Goal: Transaction & Acquisition: Purchase product/service

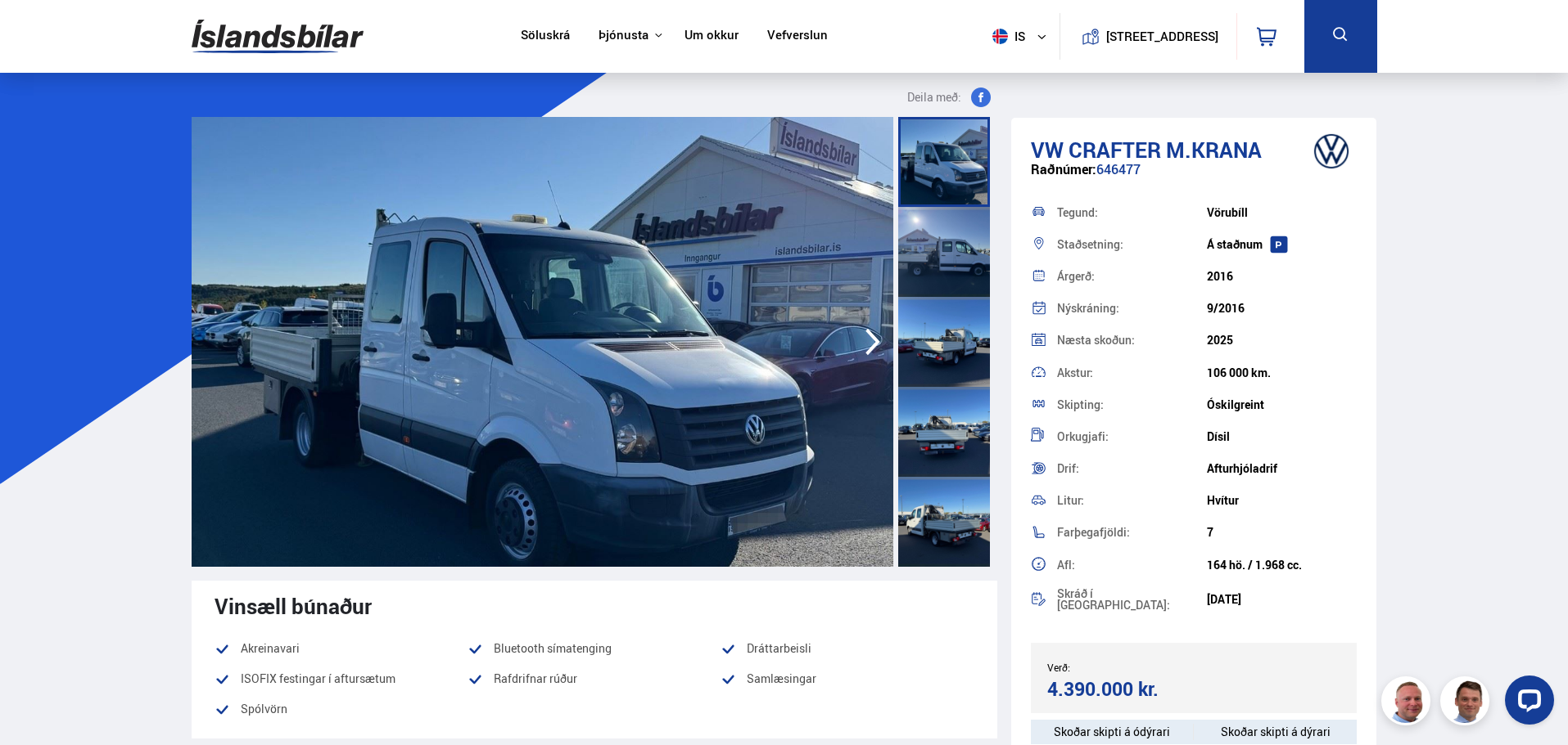
click at [273, 39] on img at bounding box center [277, 36] width 172 height 53
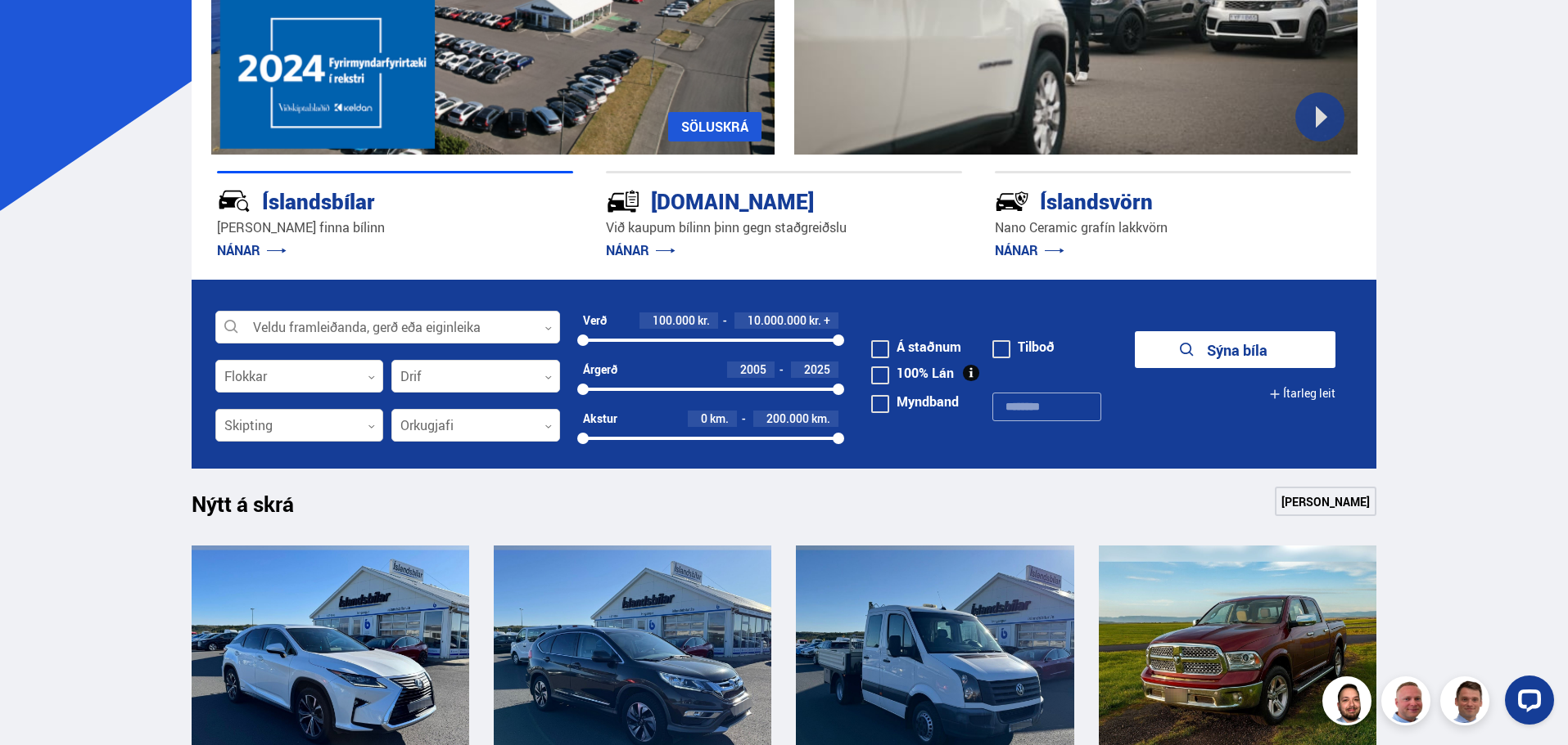
scroll to position [328, 0]
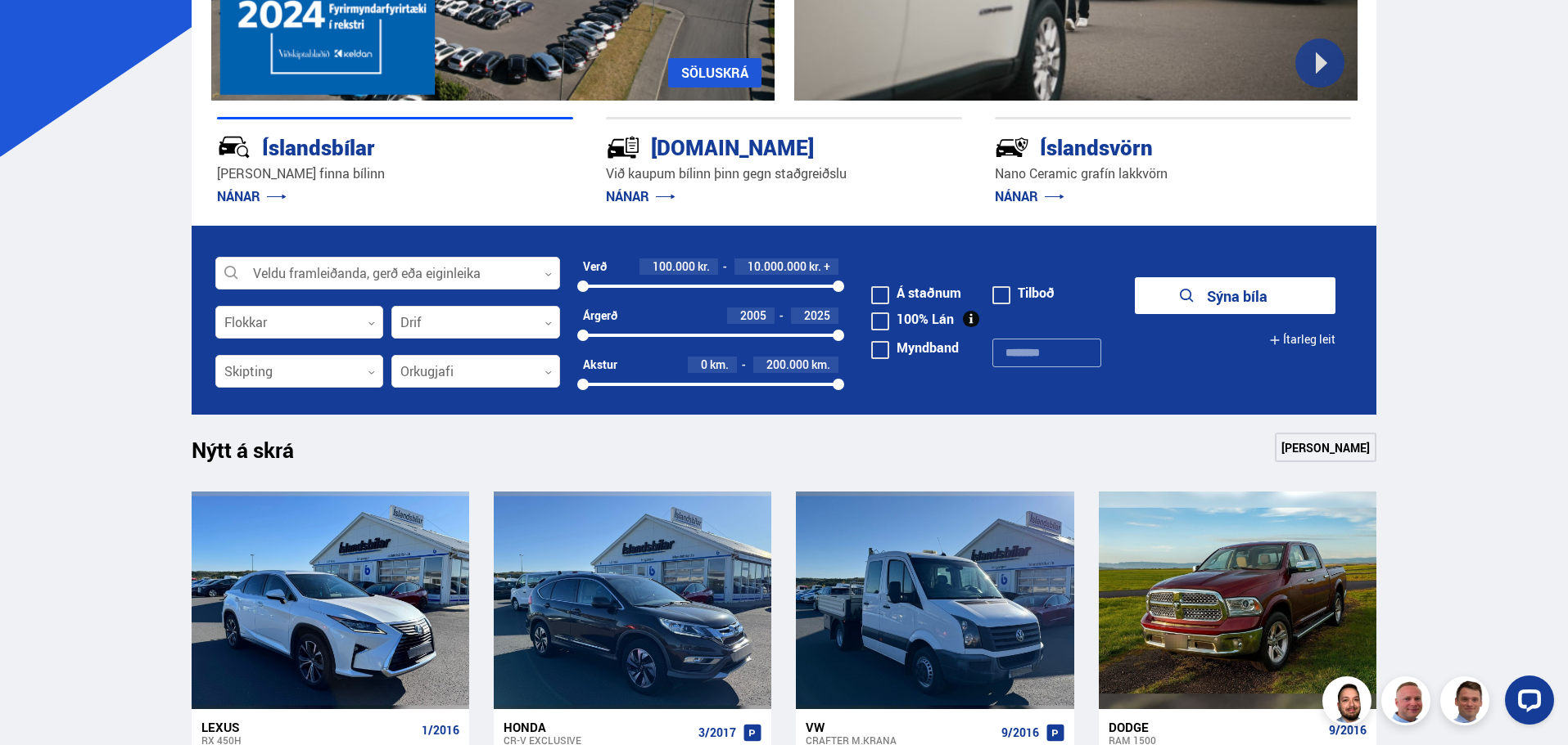
click at [330, 254] on form "Veldu framleiðanda, gerð eða eiginleika 0 Flokkar 0 Drif 0 Verð 100.000 kr. 10.…" at bounding box center [784, 320] width 1185 height 189
click at [319, 273] on div at bounding box center [388, 274] width 345 height 33
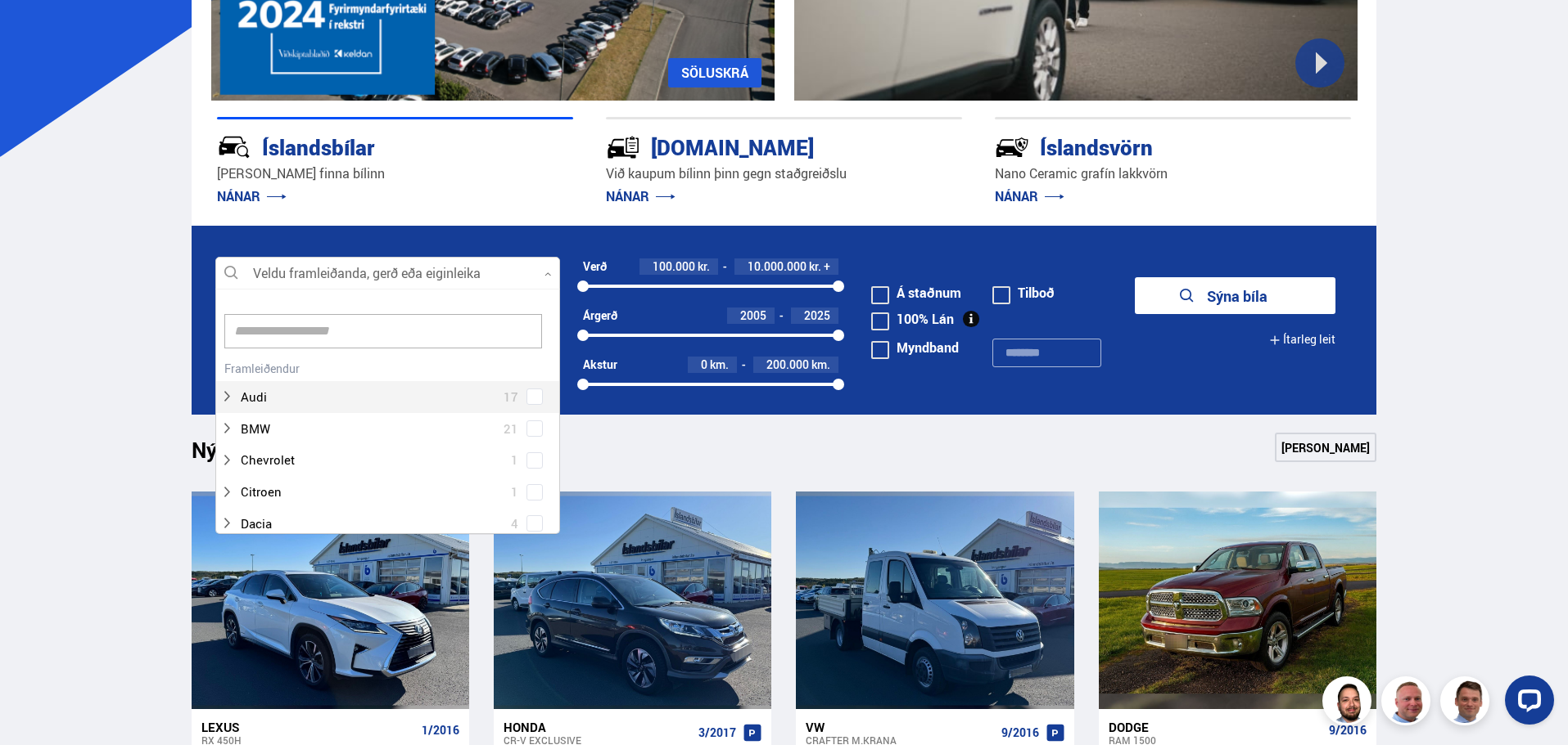
scroll to position [244, 340]
type input "*"
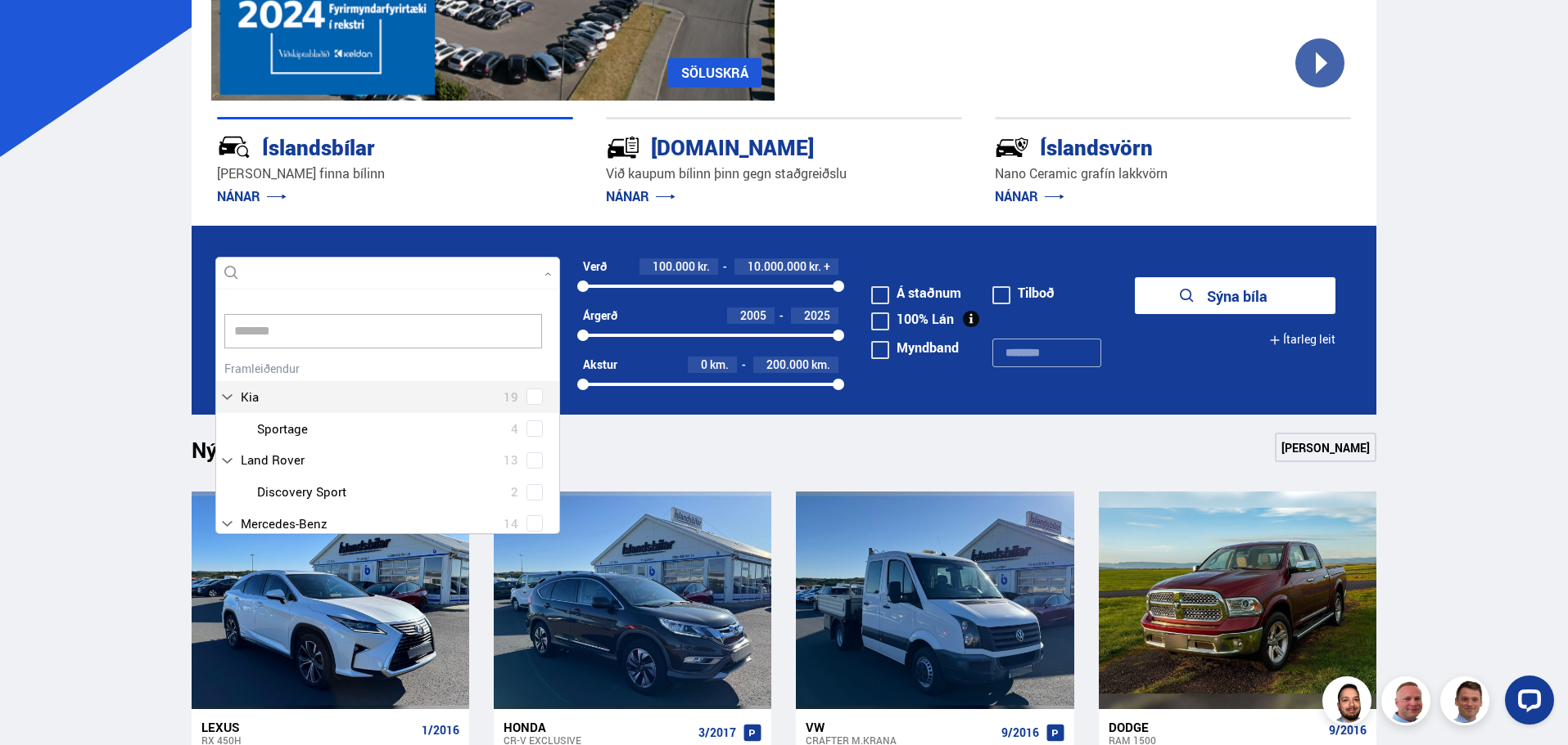
type input "********"
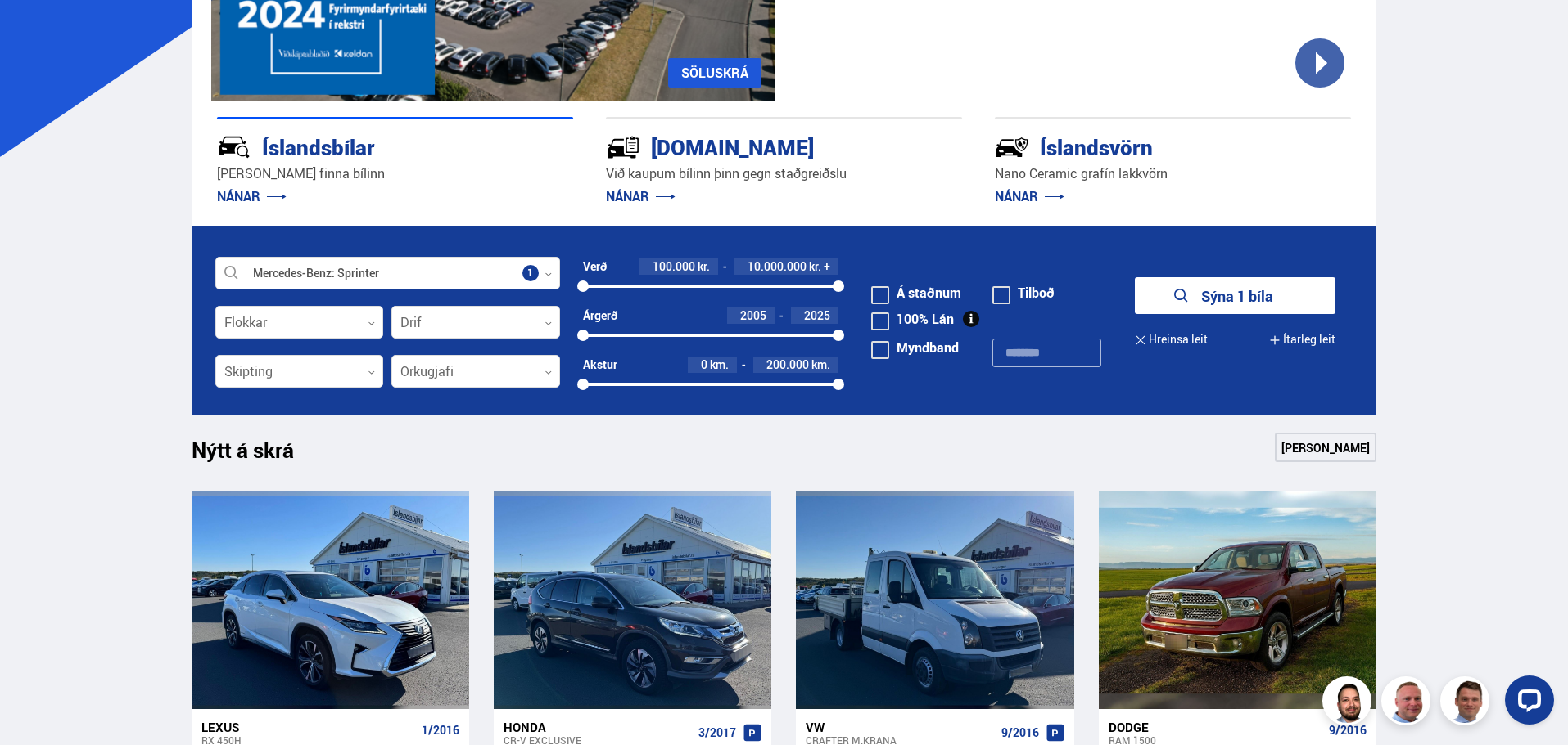
click at [1232, 291] on button "Sýna 1 bíla" at bounding box center [1235, 295] width 200 height 37
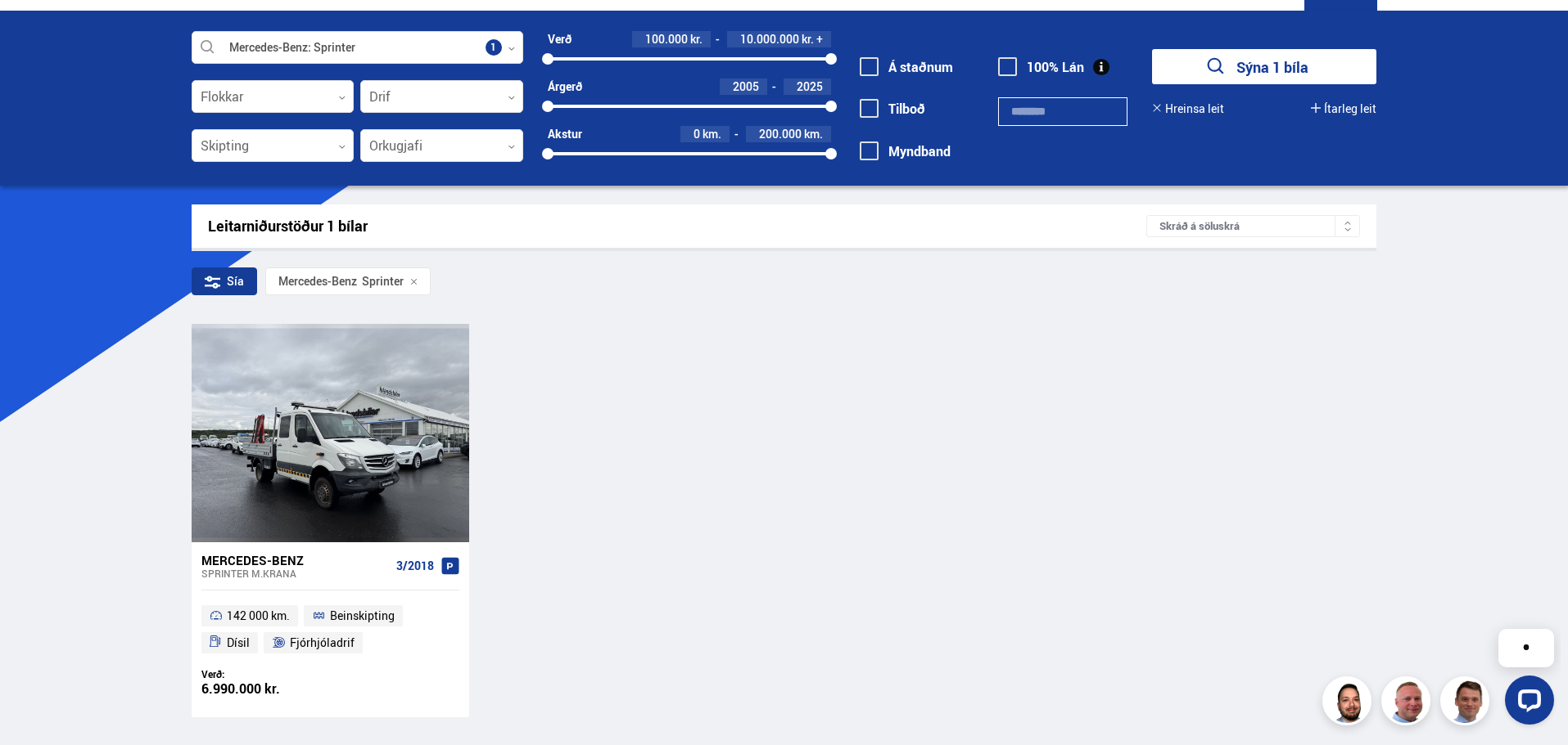
scroll to position [163, 0]
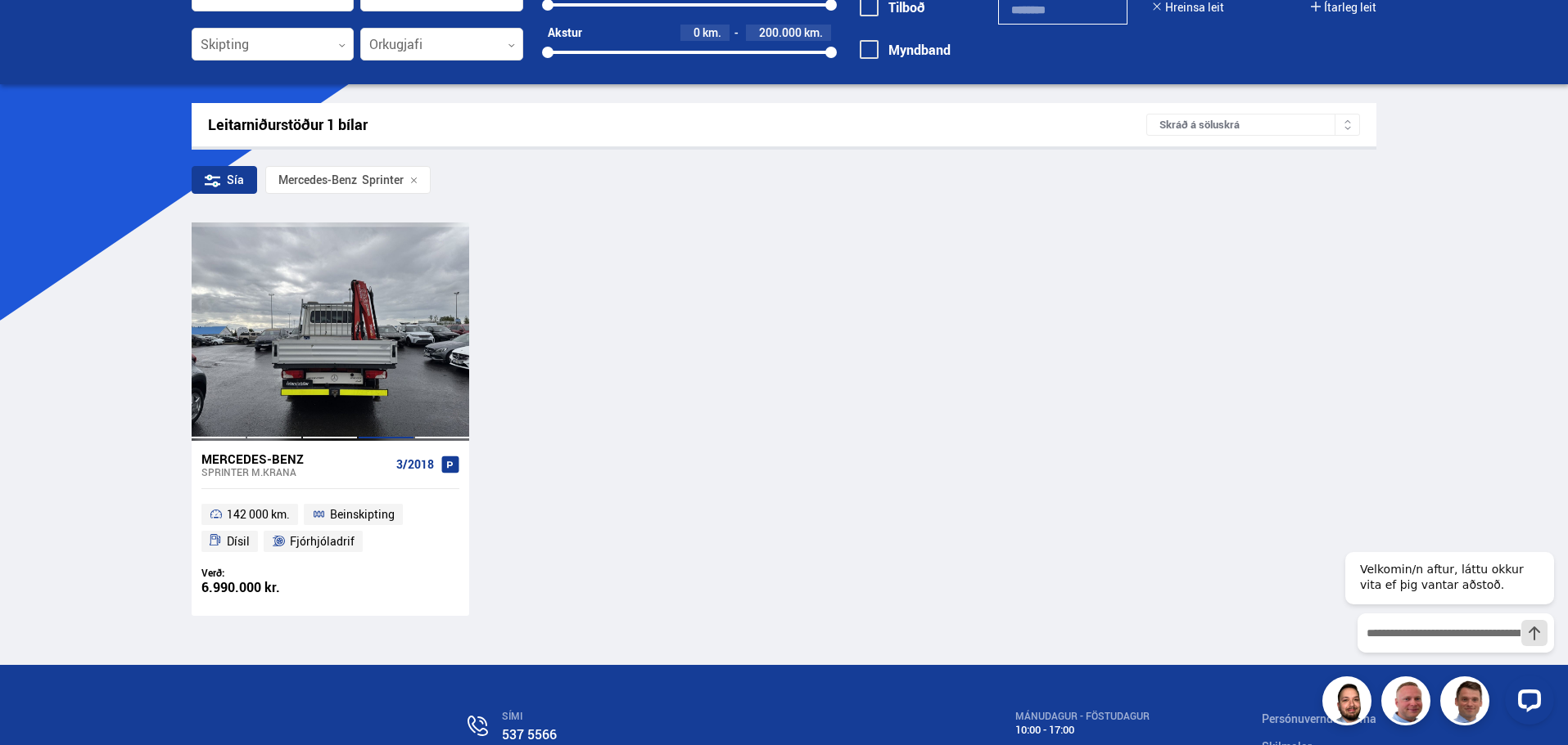
click at [389, 345] on div at bounding box center [385, 331] width 56 height 217
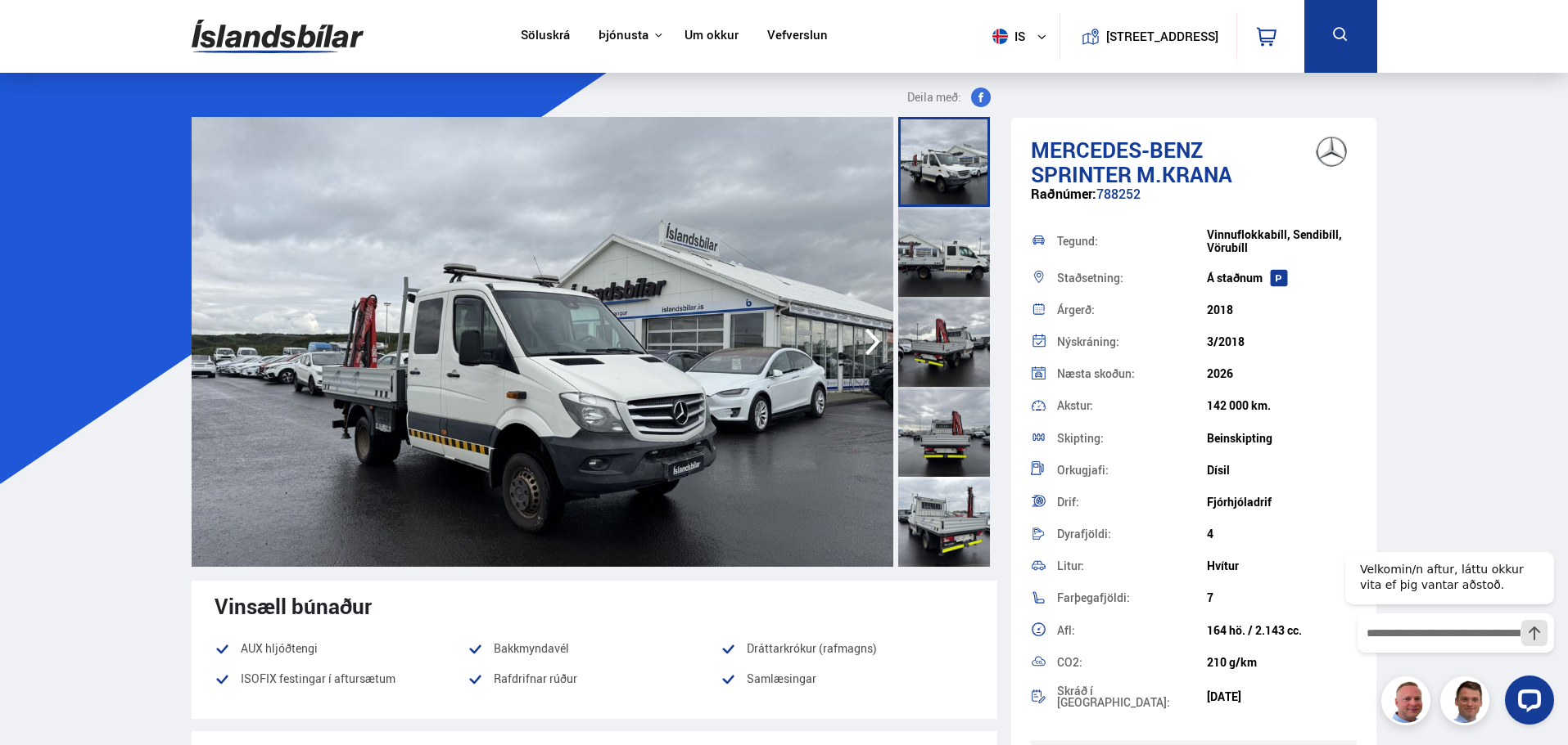
click at [1115, 198] on div "Raðnúmer: 788252" at bounding box center [1194, 202] width 327 height 32
copy div "788252"
click at [1137, 194] on div "Raðnúmer: 788252" at bounding box center [1194, 202] width 327 height 32
click at [1131, 197] on div "Raðnúmer: 788252" at bounding box center [1194, 202] width 327 height 32
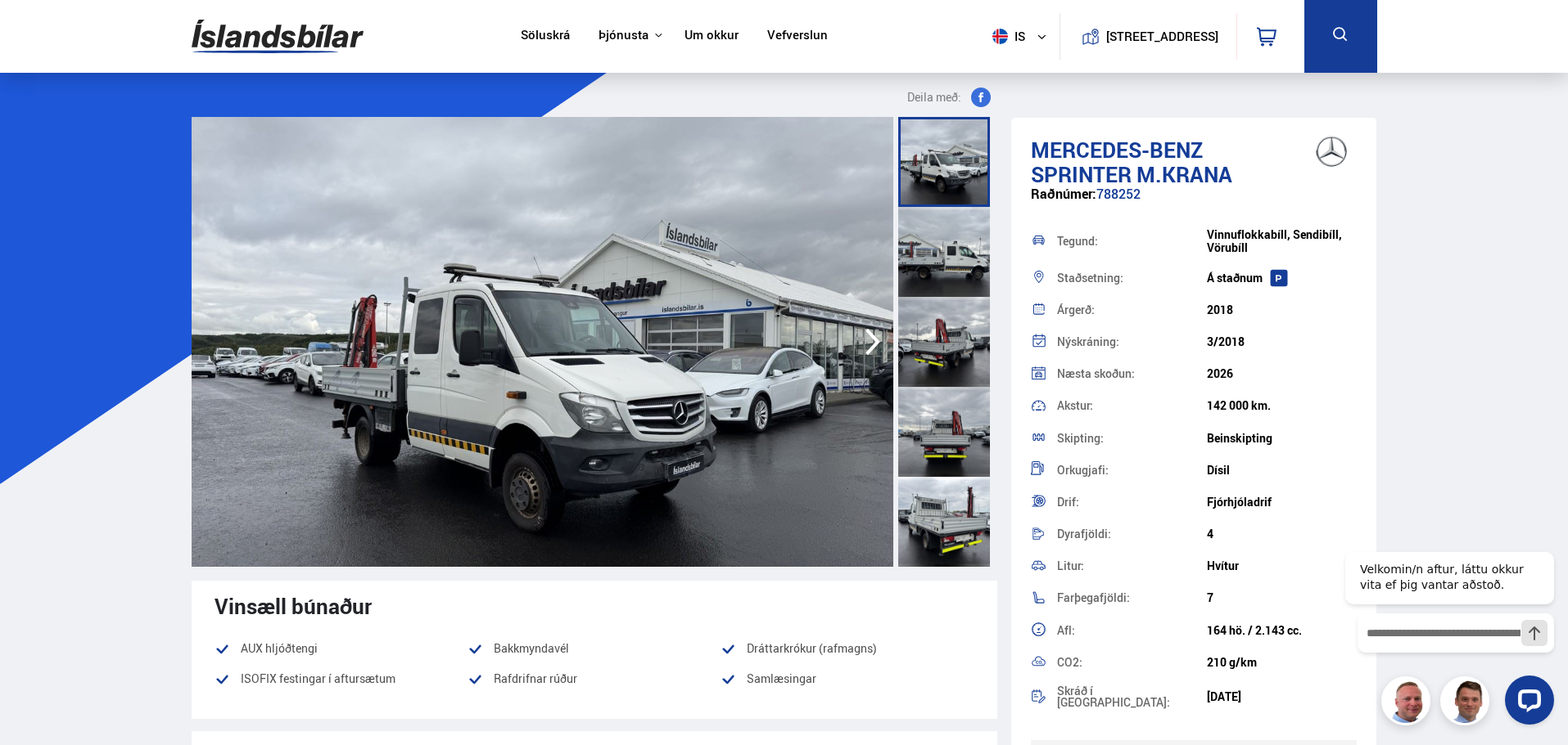
click at [1131, 197] on div "Raðnúmer: 788252" at bounding box center [1194, 202] width 327 height 32
copy div "788252"
click at [1221, 162] on span "Sprinter M.KRANA" at bounding box center [1131, 174] width 201 height 29
drag, startPoint x: 1235, startPoint y: 177, endPoint x: 1039, endPoint y: 145, distance: 198.6
click at [1039, 145] on h1 "Mercedes-Benz Sprinter M.KRANA" at bounding box center [1194, 162] width 327 height 49
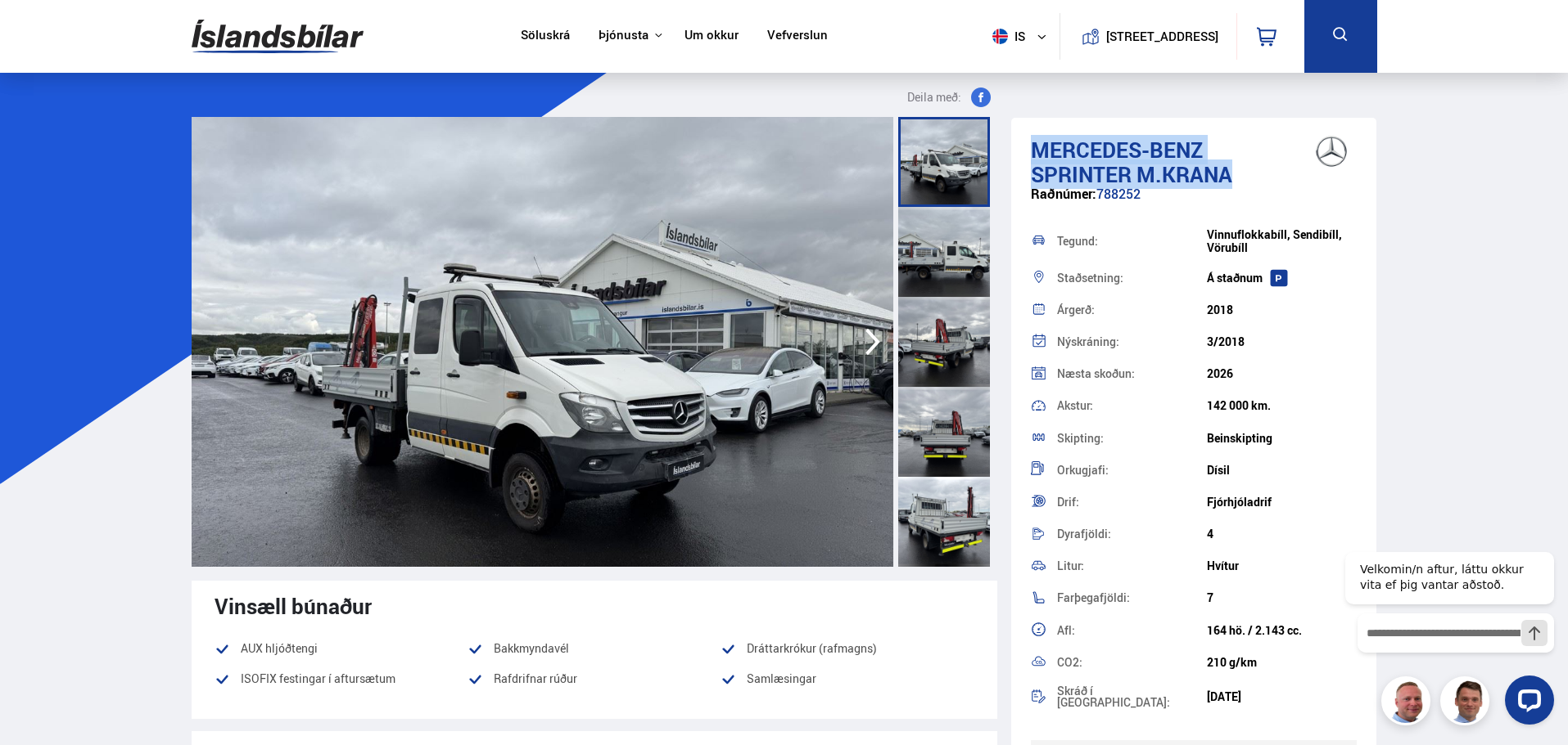
copy h1 "Mercedes-Benz Sprinter M.KRANA"
